Goal: Find specific page/section

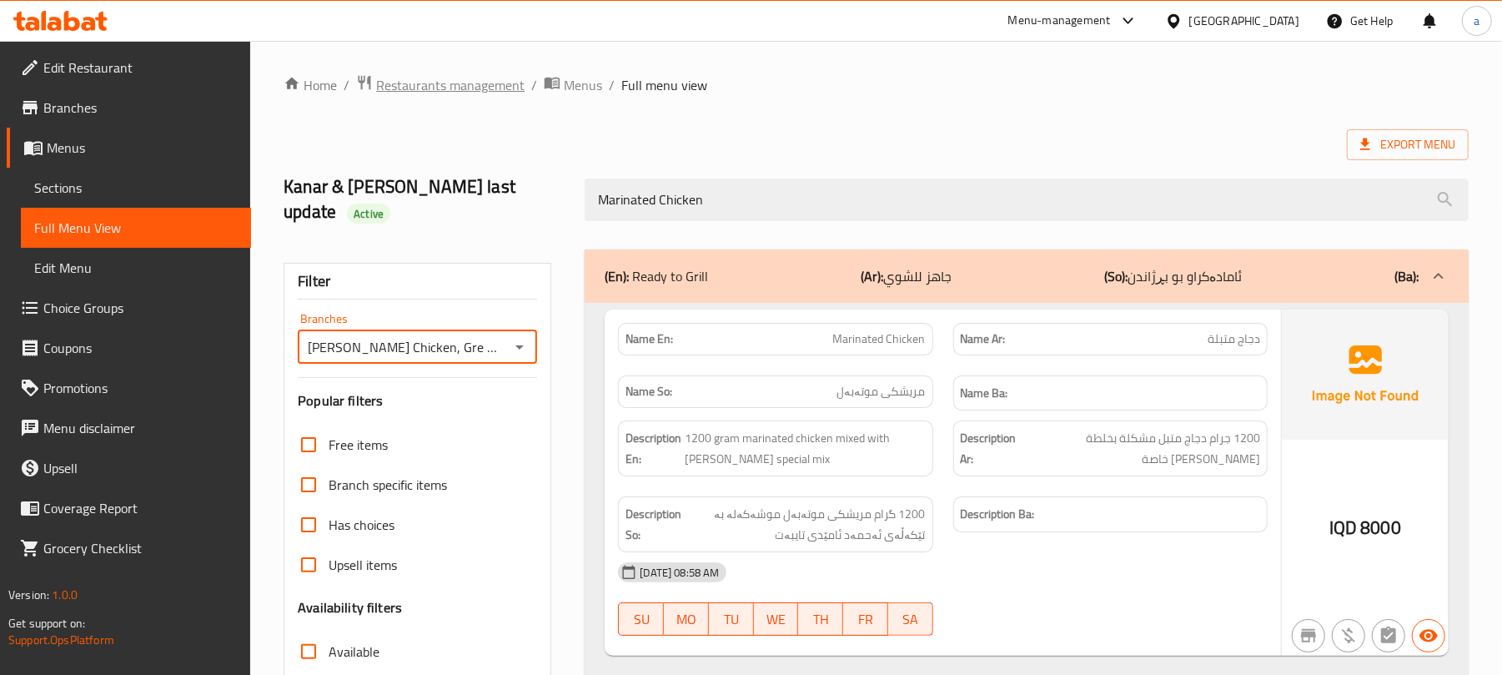
click at [524, 82] on span "Restaurants management" at bounding box center [450, 85] width 148 height 20
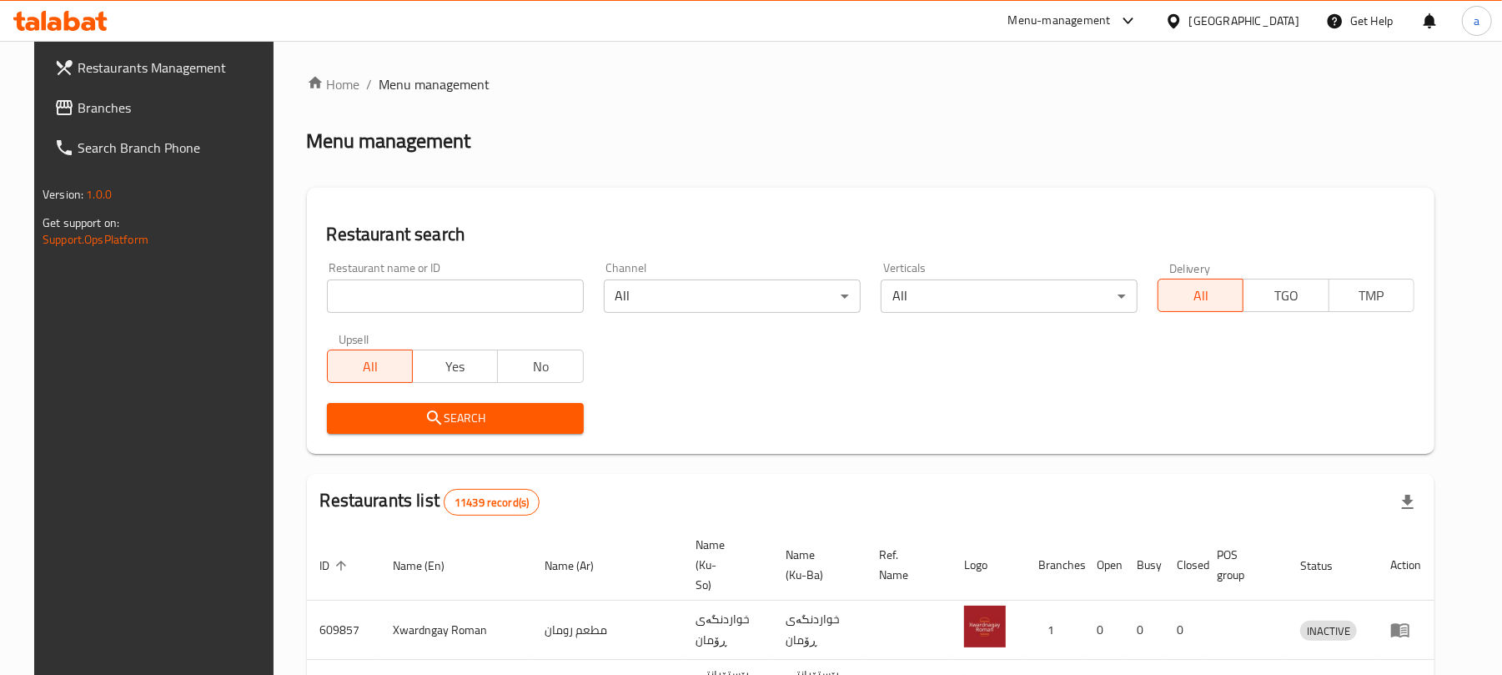
click at [470, 291] on input "search" at bounding box center [455, 295] width 257 height 33
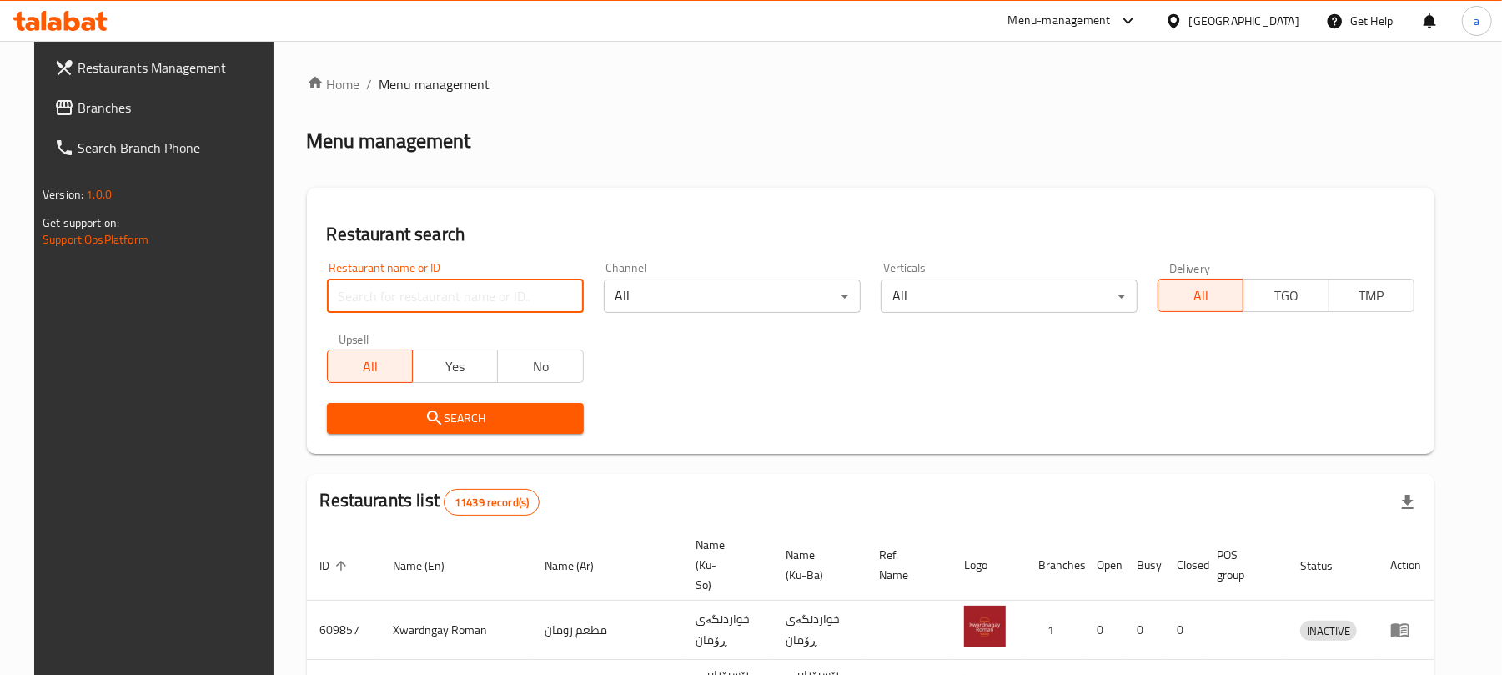
paste input "676418"
type input "676418"
click button "Search" at bounding box center [455, 418] width 257 height 31
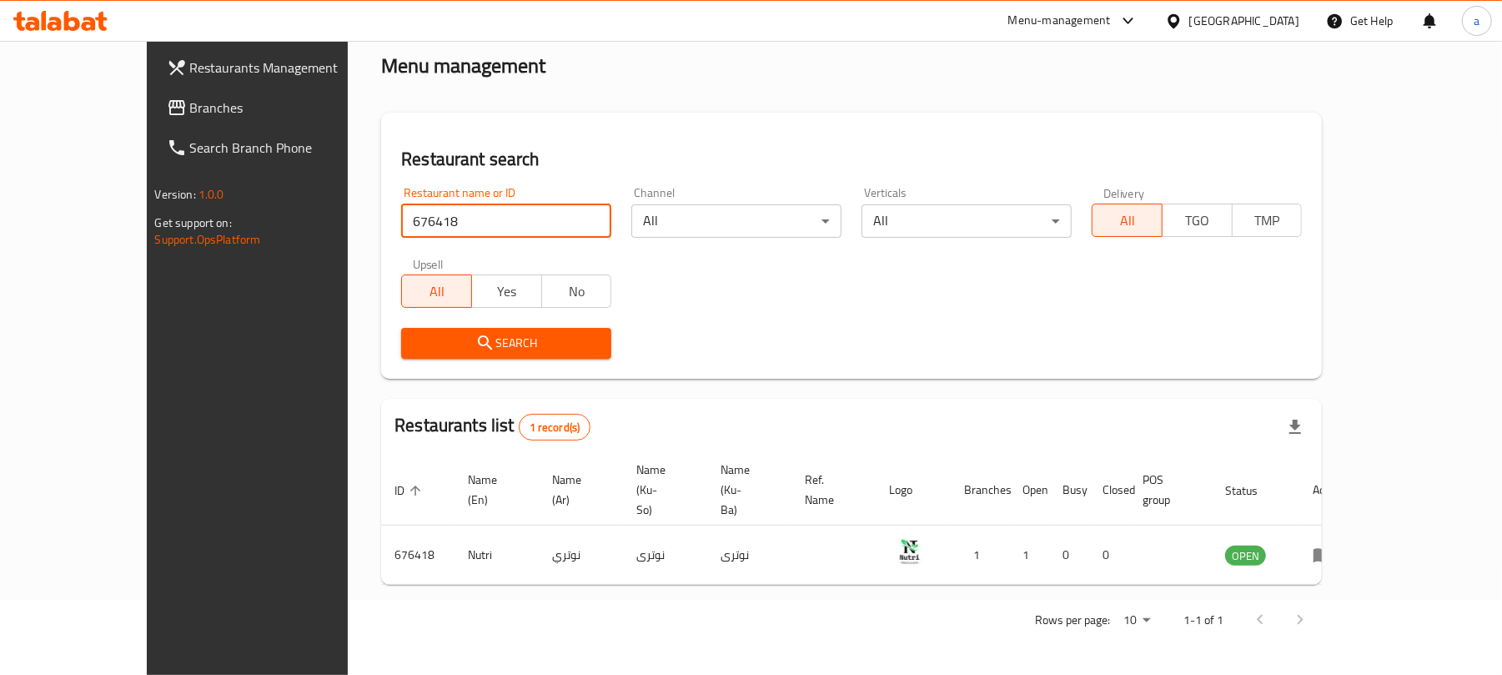
scroll to position [48, 0]
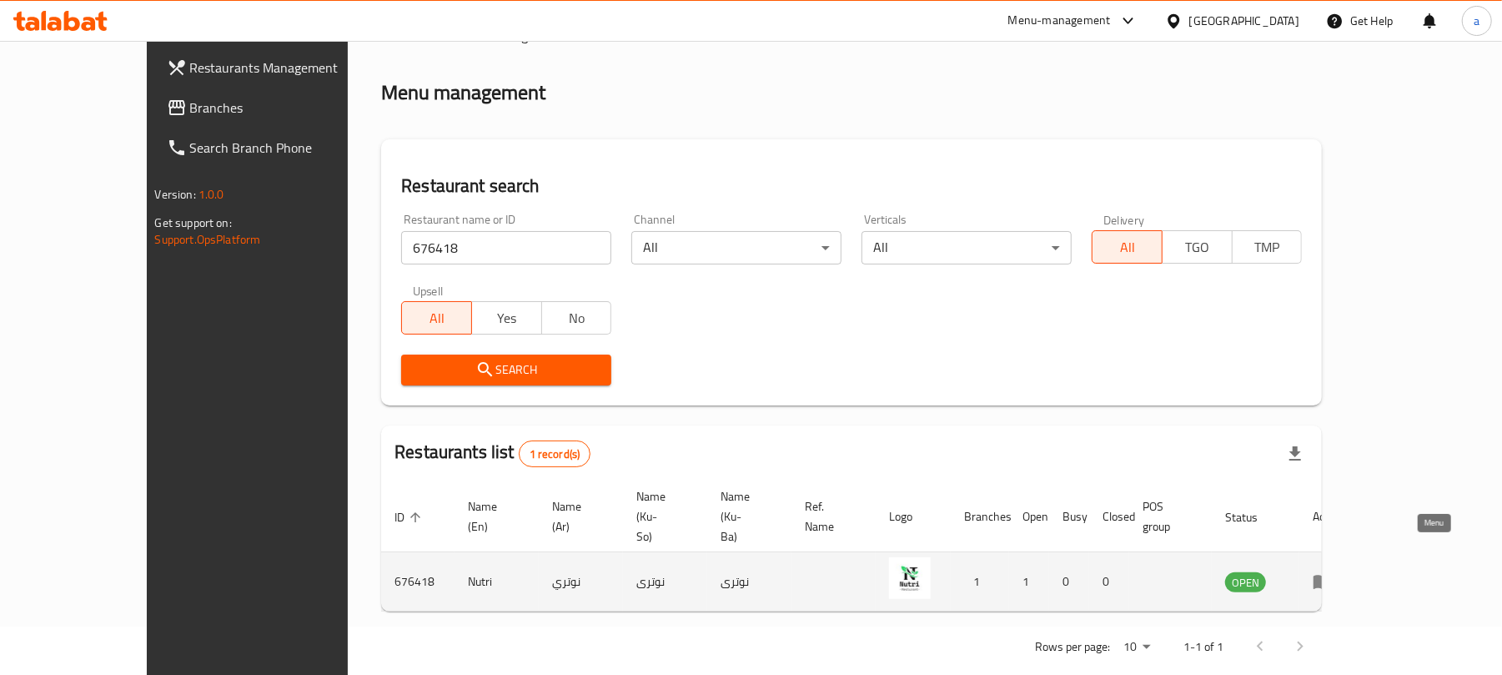
click at [1329, 579] on icon "enhanced table" at bounding box center [1326, 582] width 6 height 7
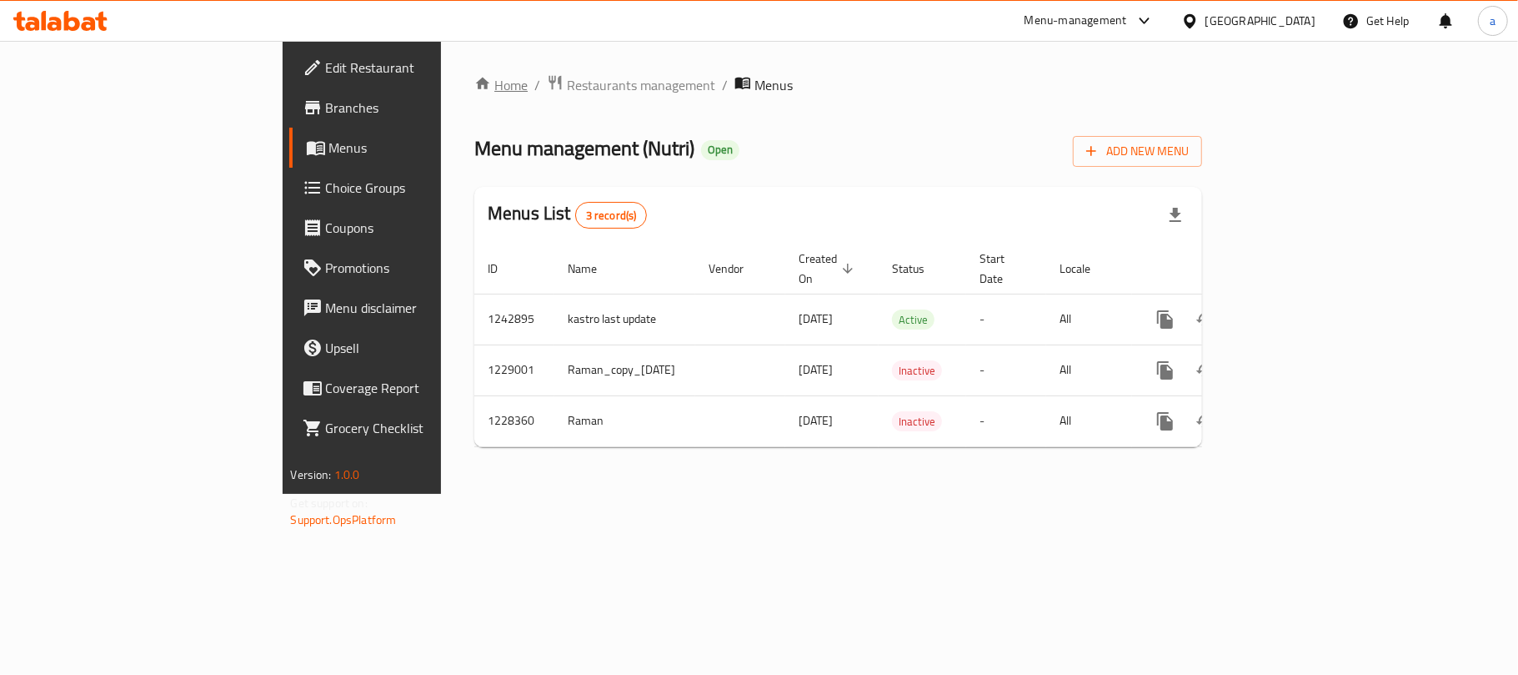
click at [474, 88] on link "Home" at bounding box center [500, 85] width 53 height 20
